Goal: Obtain resource: Obtain resource

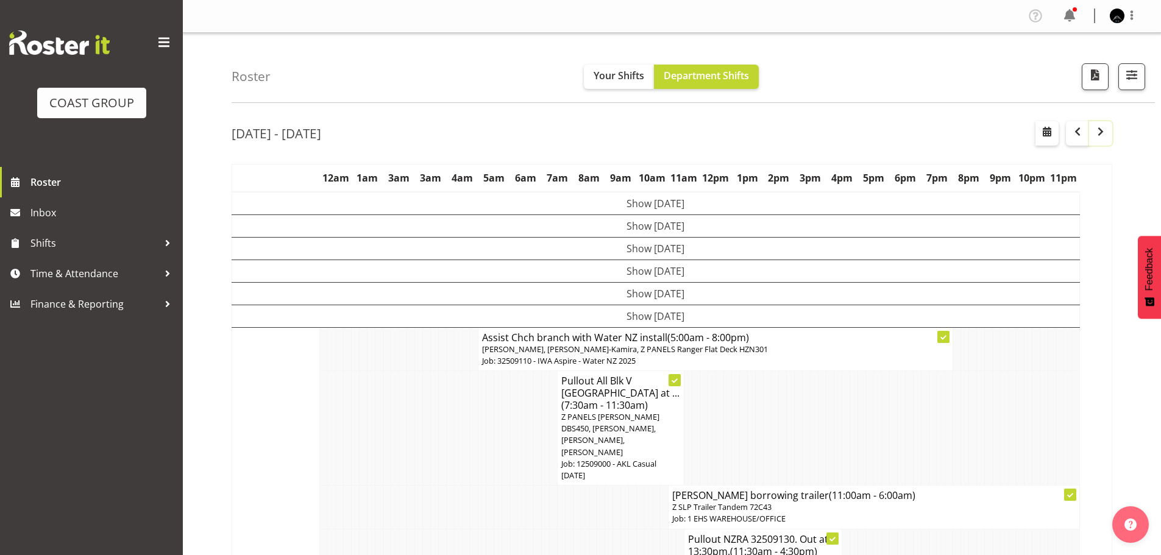
click at [1106, 130] on span "button" at bounding box center [1101, 131] width 15 height 15
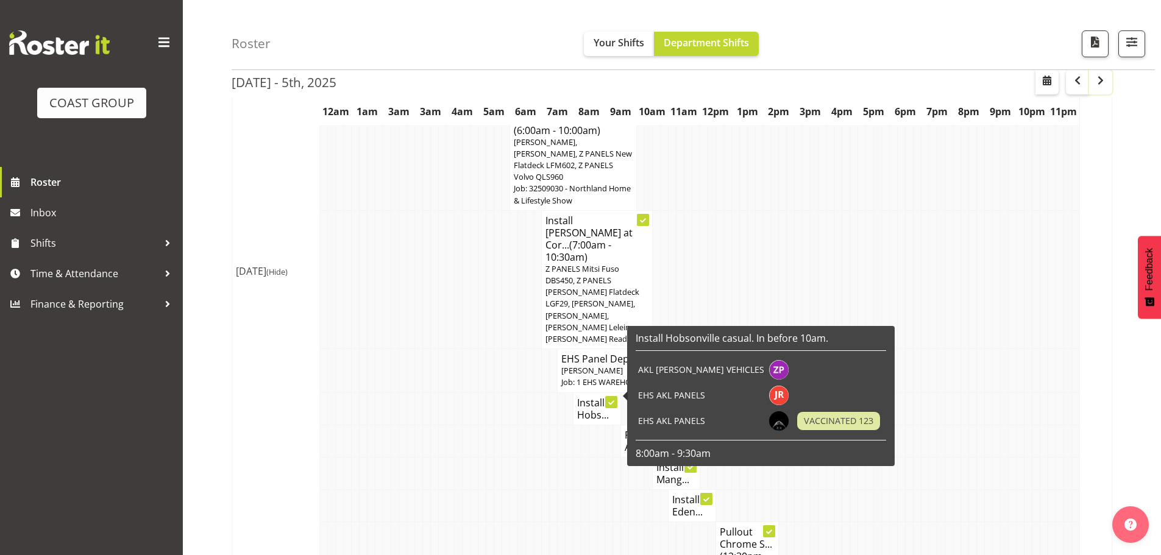
scroll to position [427, 0]
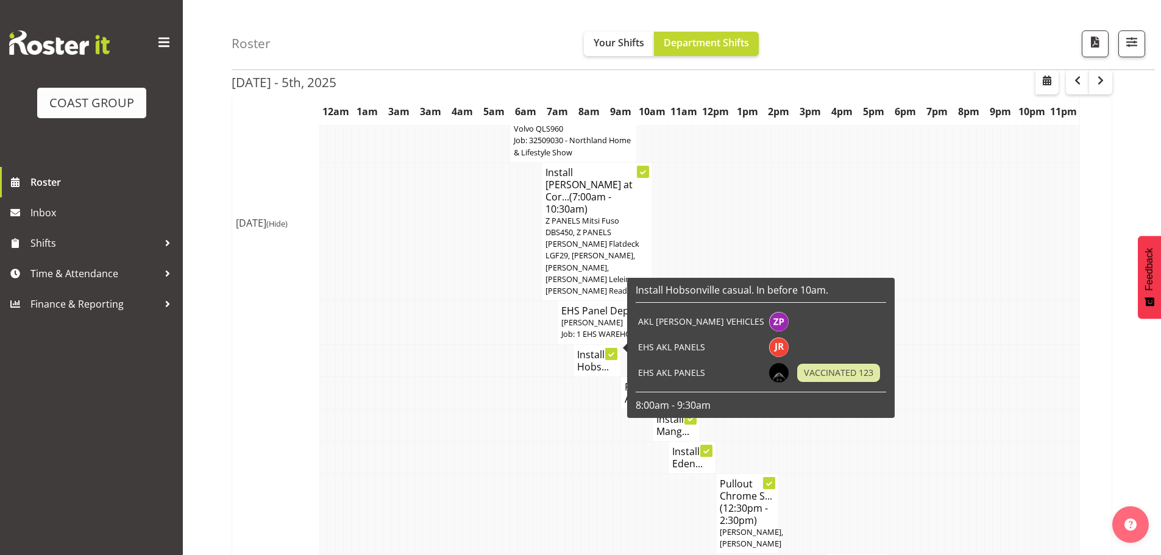
drag, startPoint x: 591, startPoint y: 344, endPoint x: 585, endPoint y: 357, distance: 13.9
click at [585, 357] on h4 "Install Hobs..." at bounding box center [597, 361] width 40 height 24
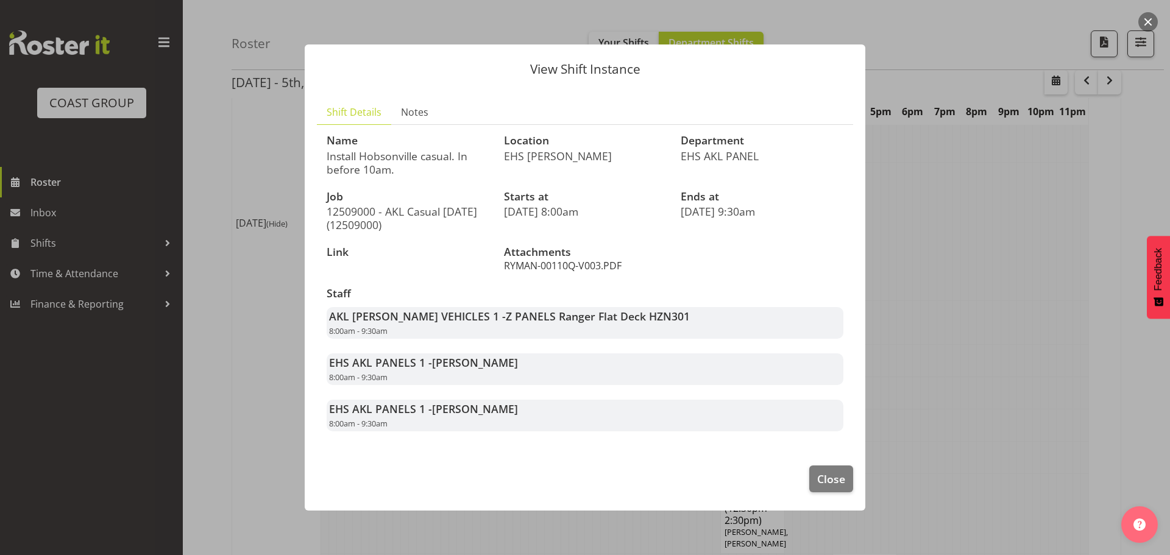
click at [575, 266] on link "RYMAN-00110Q-V003.PDF" at bounding box center [563, 265] width 118 height 13
click at [831, 481] on span "Close" at bounding box center [831, 479] width 28 height 16
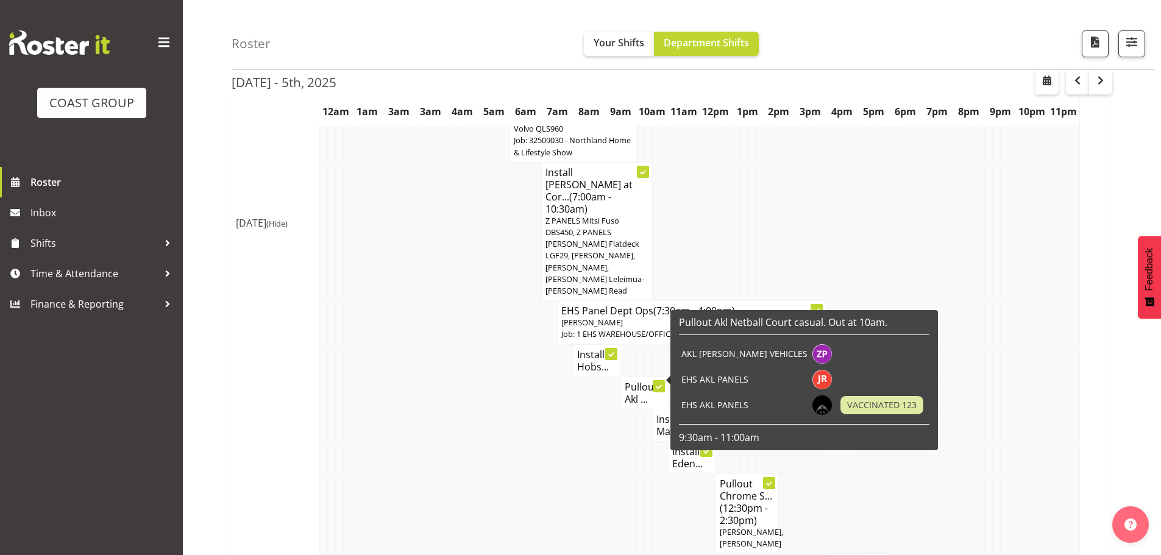
click at [632, 391] on h4 "Pullout Akl ..." at bounding box center [645, 393] width 40 height 24
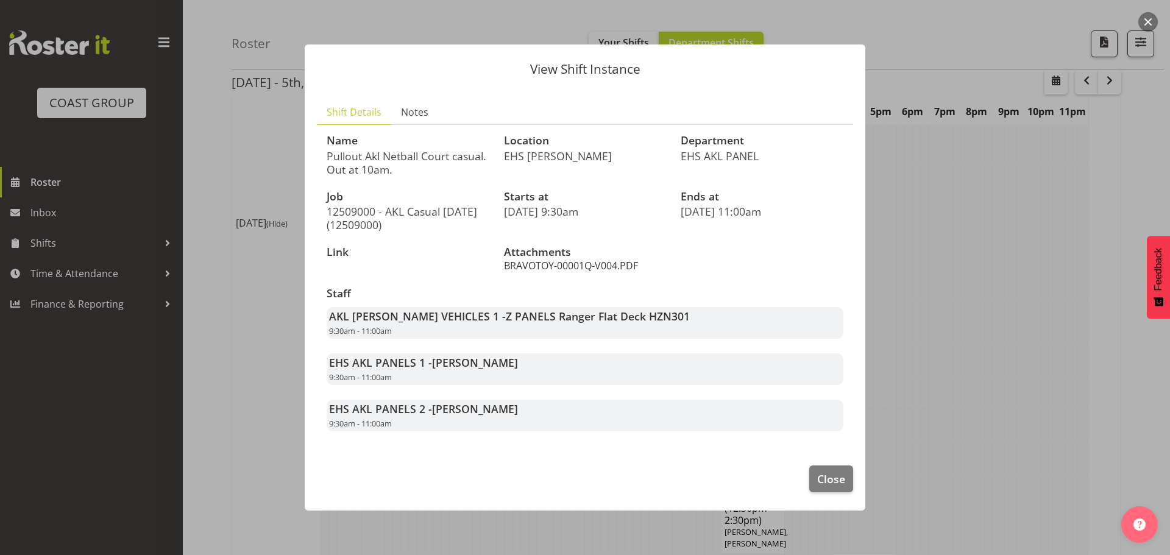
click at [597, 271] on link "BRAVOTOY-00001Q-V004.PDF" at bounding box center [571, 265] width 134 height 13
click at [956, 255] on div at bounding box center [585, 277] width 1170 height 555
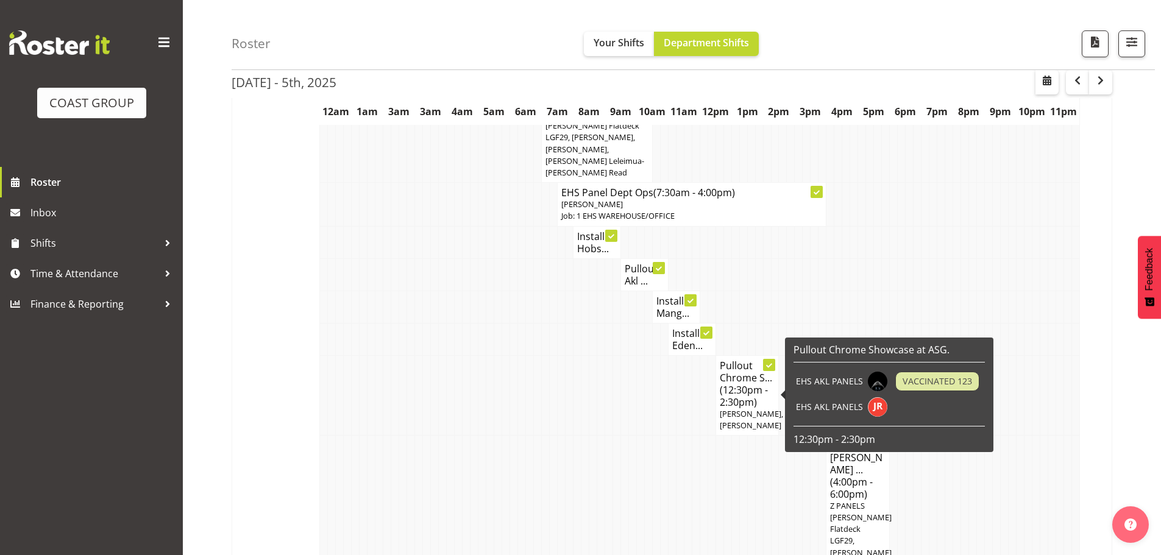
scroll to position [549, 0]
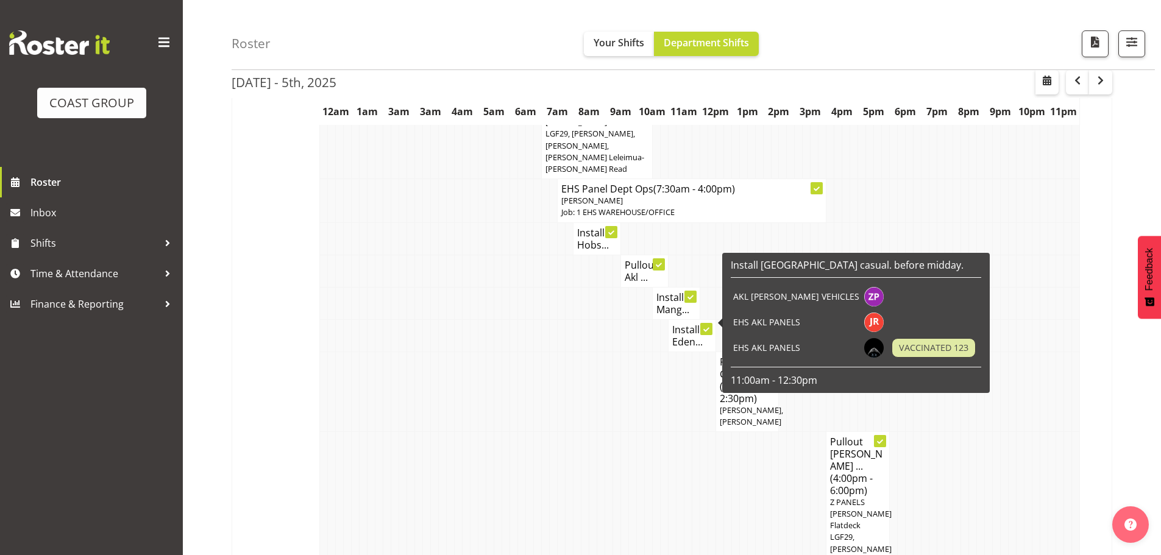
click at [688, 329] on h4 "Install Eden..." at bounding box center [692, 336] width 40 height 24
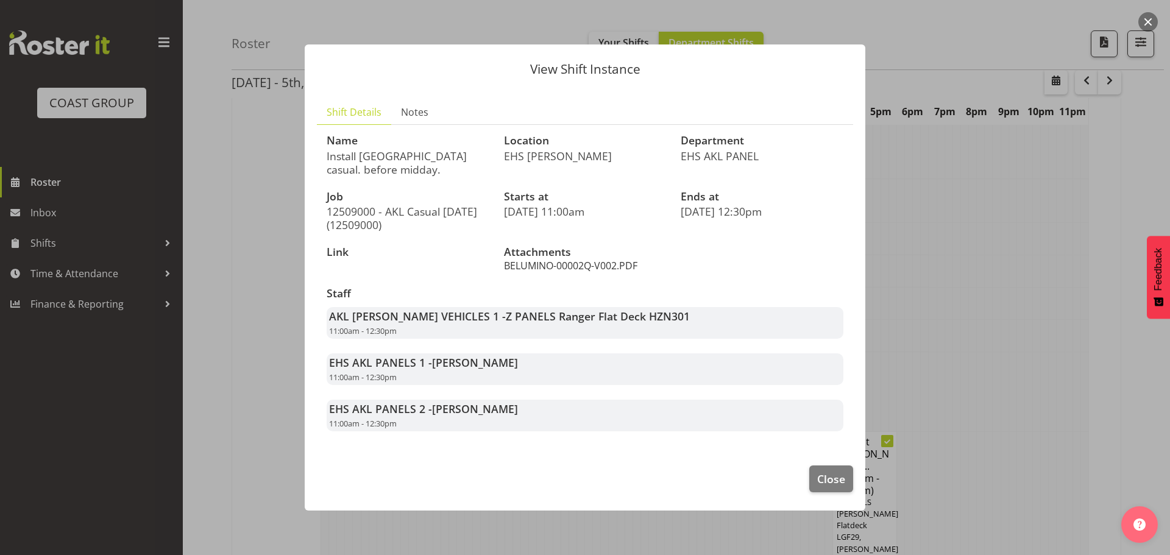
click at [594, 263] on link "BELUMINO-00002Q-V002.PDF" at bounding box center [570, 265] width 133 height 13
click at [837, 479] on span "Close" at bounding box center [831, 479] width 28 height 16
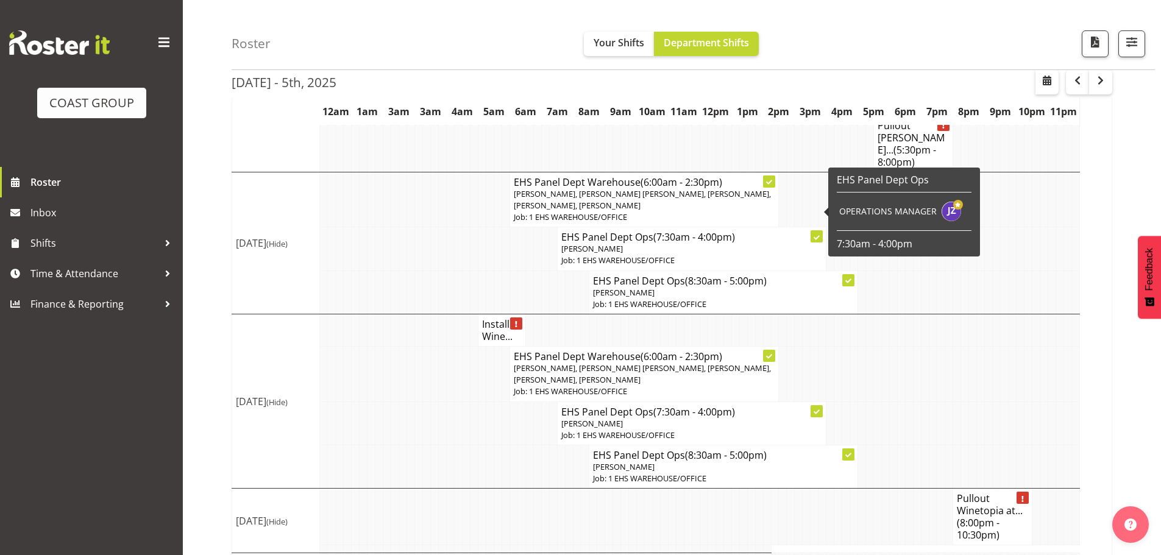
scroll to position [1730, 0]
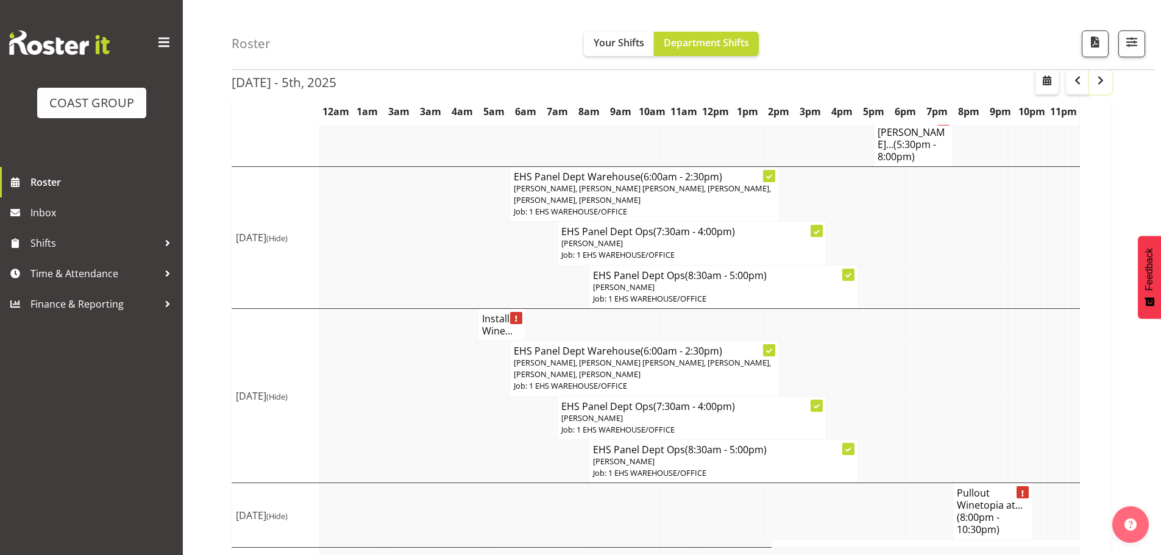
click at [1106, 80] on span "button" at bounding box center [1101, 80] width 15 height 15
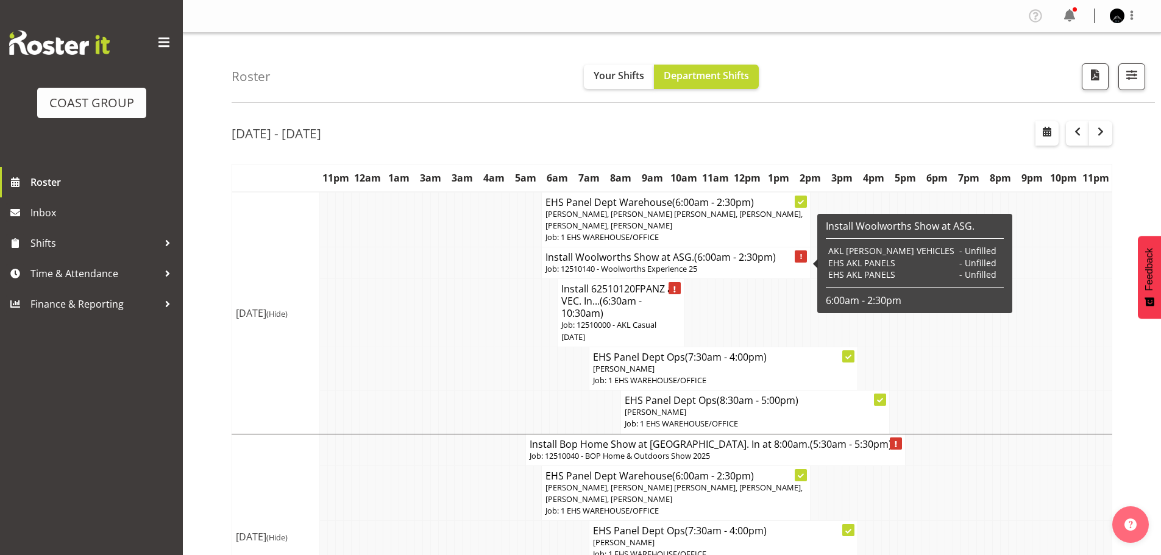
click at [646, 259] on h4 "Install Woolworths Show at ASG. (6:00am - 2:30pm)" at bounding box center [676, 257] width 261 height 12
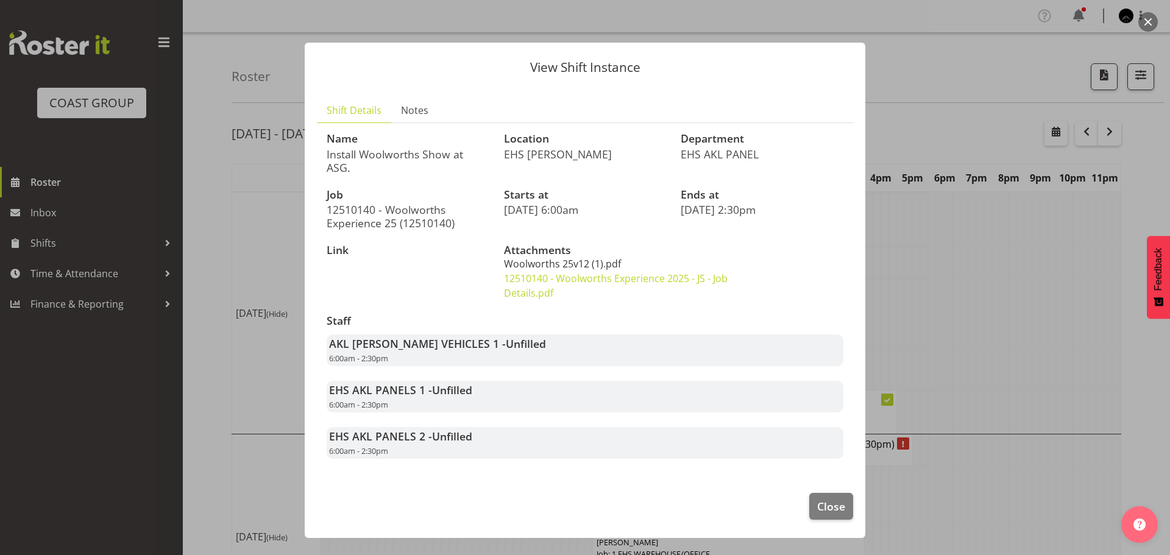
click at [573, 257] on link "Woolworths 25v12 (1).pdf" at bounding box center [562, 263] width 117 height 13
click at [973, 260] on div at bounding box center [585, 277] width 1170 height 555
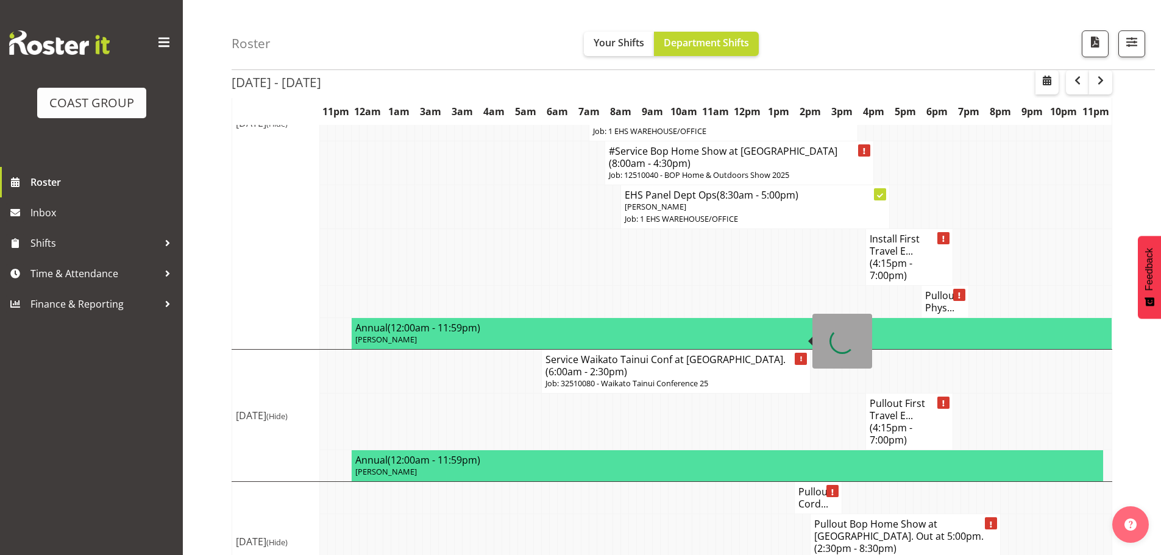
scroll to position [1281, 0]
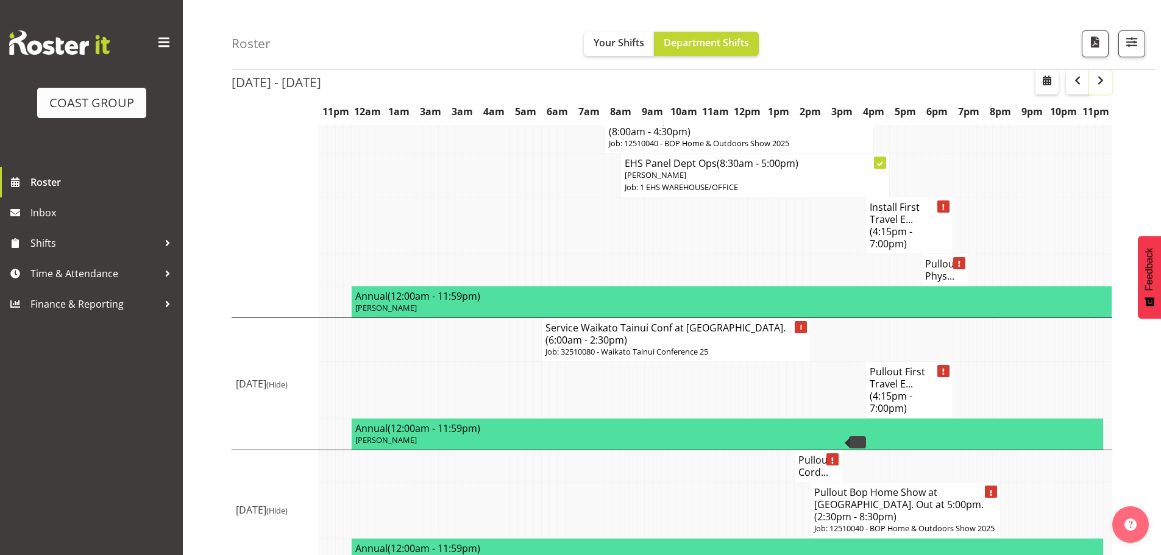
click at [1105, 84] on span "button" at bounding box center [1101, 80] width 15 height 15
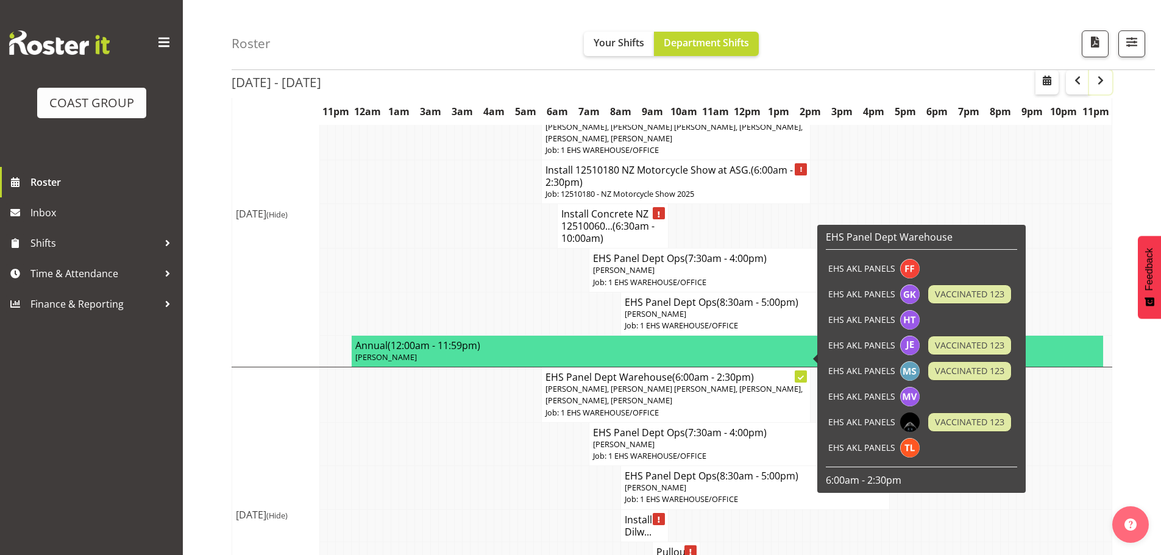
scroll to position [975, 0]
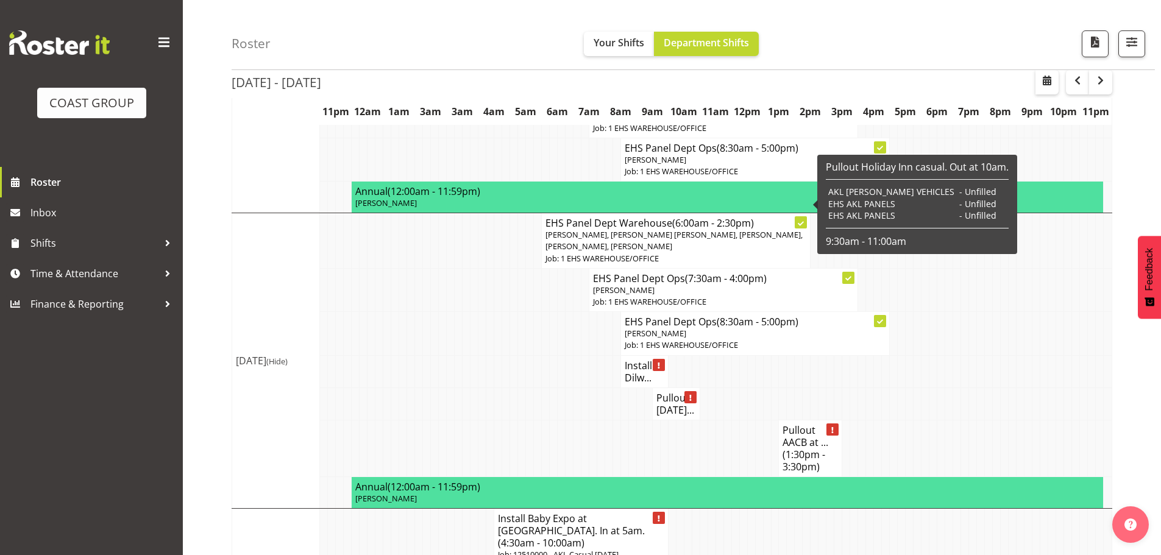
scroll to position [44, 0]
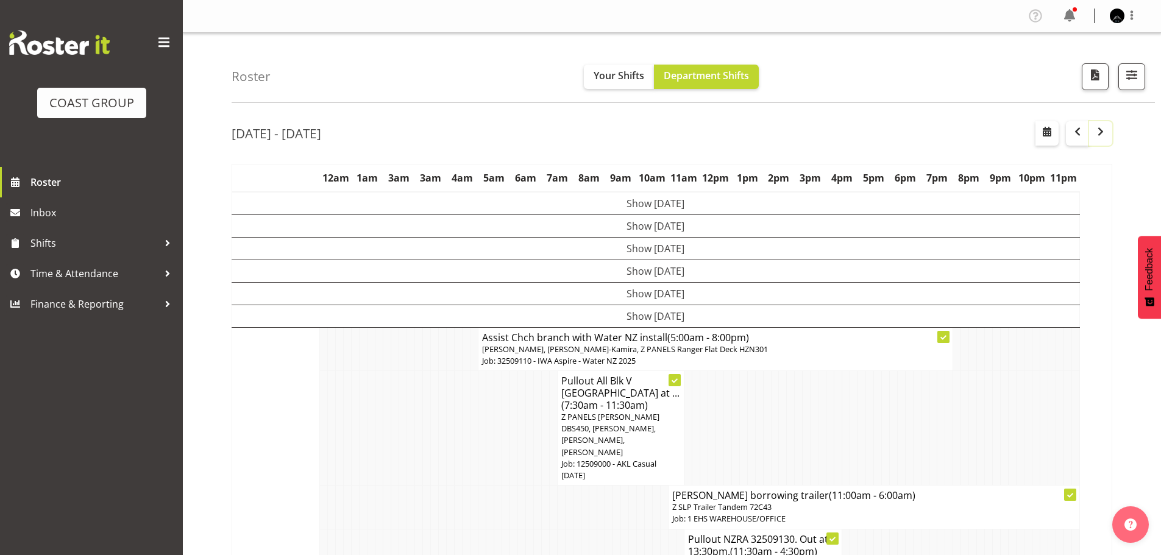
click at [1109, 135] on button "button" at bounding box center [1100, 133] width 23 height 24
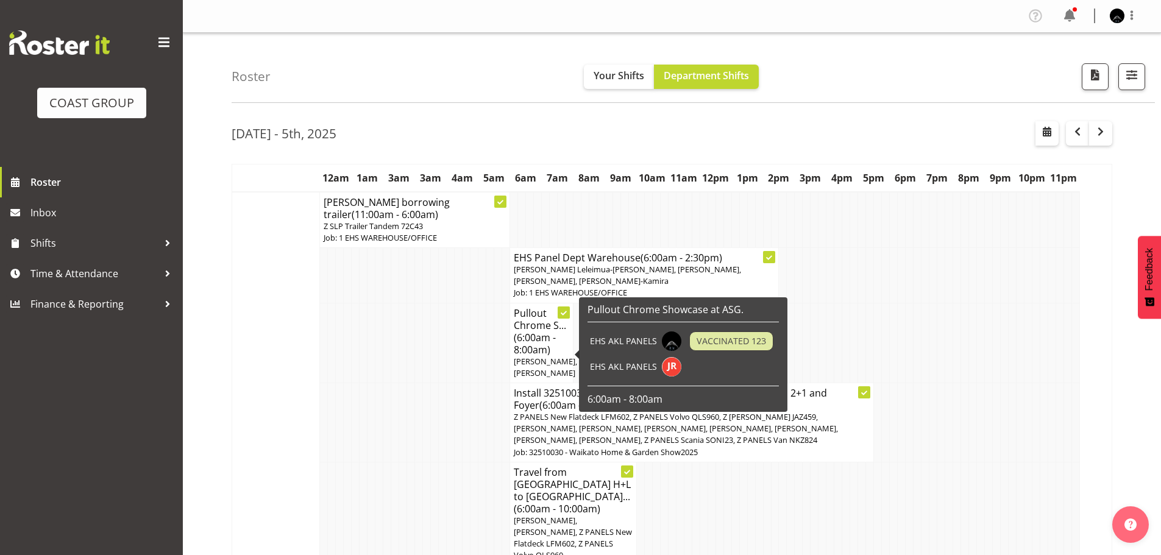
click at [543, 354] on span "(6:00am - 8:00am)" at bounding box center [535, 344] width 42 height 26
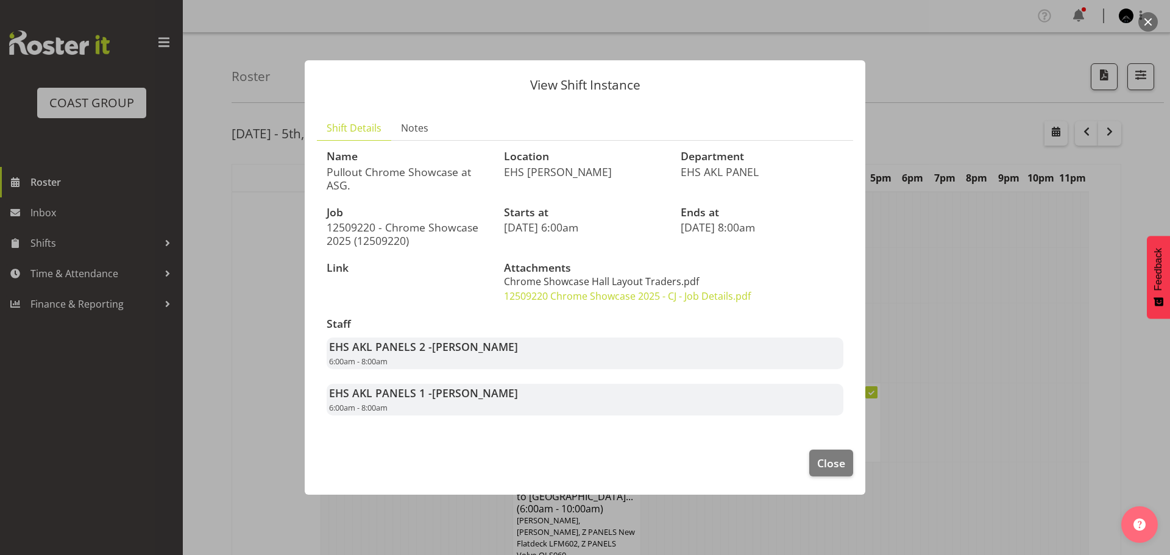
click at [637, 283] on link "Chrome Showcase Hall Layout Traders.pdf" at bounding box center [601, 281] width 195 height 13
click at [620, 296] on link "12509220 Chrome Showcase 2025 - CJ - Job Details.pdf" at bounding box center [627, 296] width 247 height 13
